Goal: Information Seeking & Learning: Learn about a topic

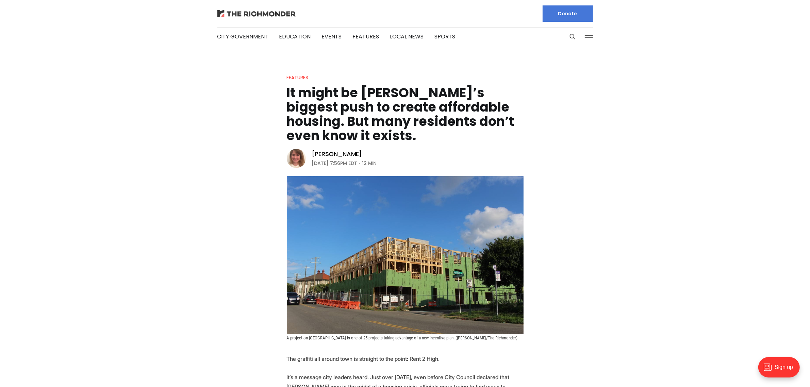
click at [260, 11] on img at bounding box center [256, 13] width 78 height 7
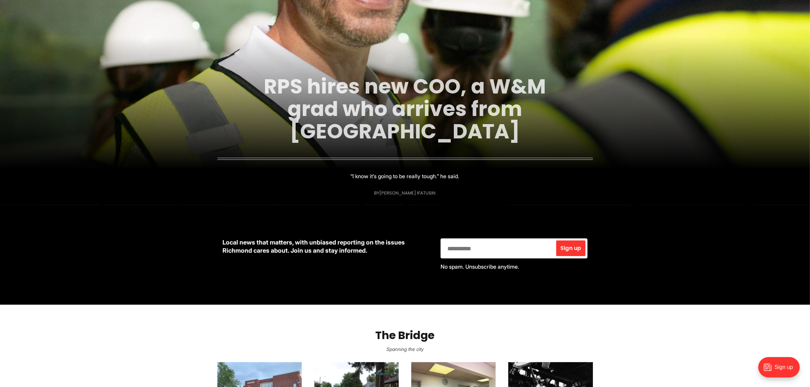
scroll to position [85, 0]
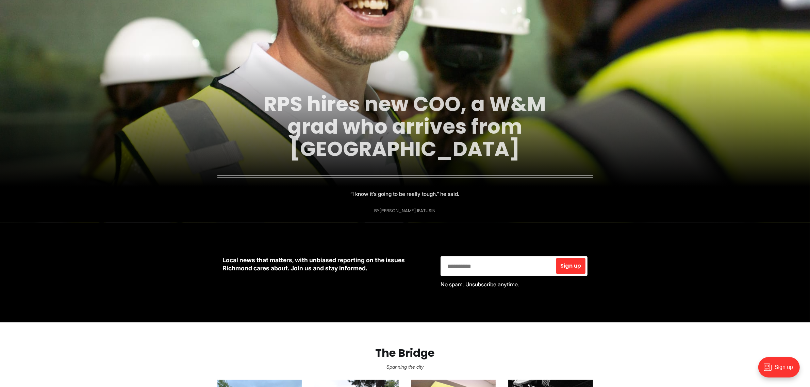
click at [410, 132] on link "RPS hires new COO, a W&M grad who arrives from [GEOGRAPHIC_DATA]" at bounding box center [405, 127] width 282 height 74
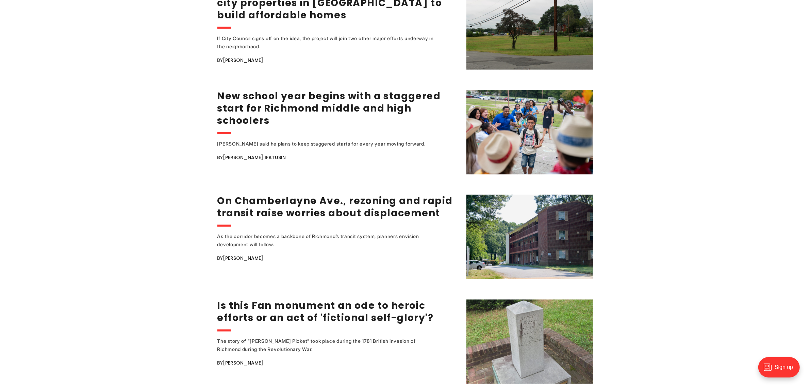
scroll to position [1149, 0]
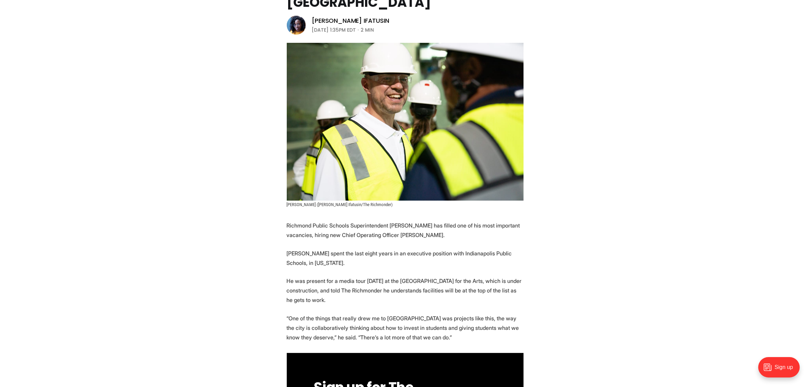
scroll to position [128, 0]
